Goal: Navigation & Orientation: Go to known website

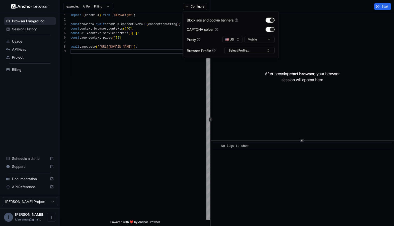
scroll to position [36, 0]
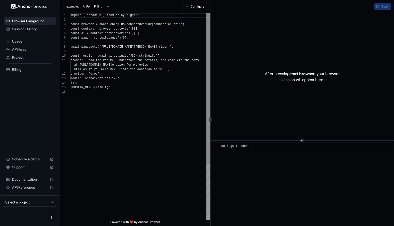
scroll to position [45, 0]
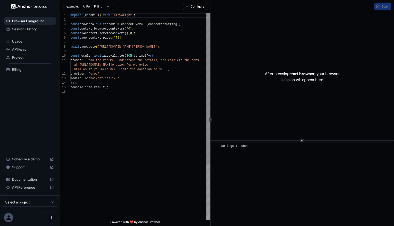
scroll to position [45, 0]
